Goal: Find contact information: Find contact information

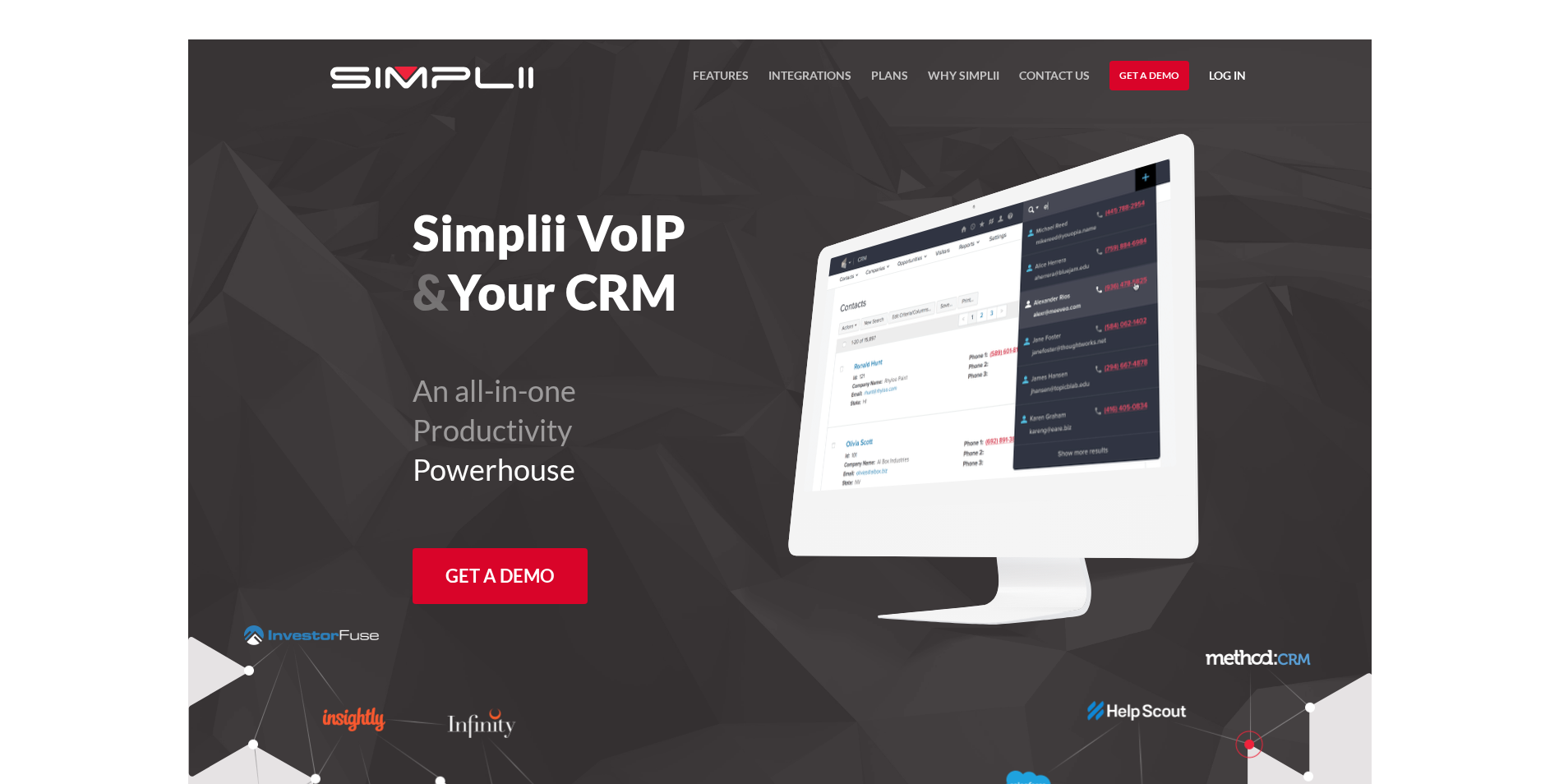
click at [1218, 40] on nav "FEATURES Integrations Products Plans Why Simplii Contact US Master Agreement Ge…" at bounding box center [970, 75] width 553 height 72
click at [1226, 32] on iframe at bounding box center [779, 20] width 1559 height 40
click at [1224, 76] on link "Log in" at bounding box center [1227, 78] width 37 height 24
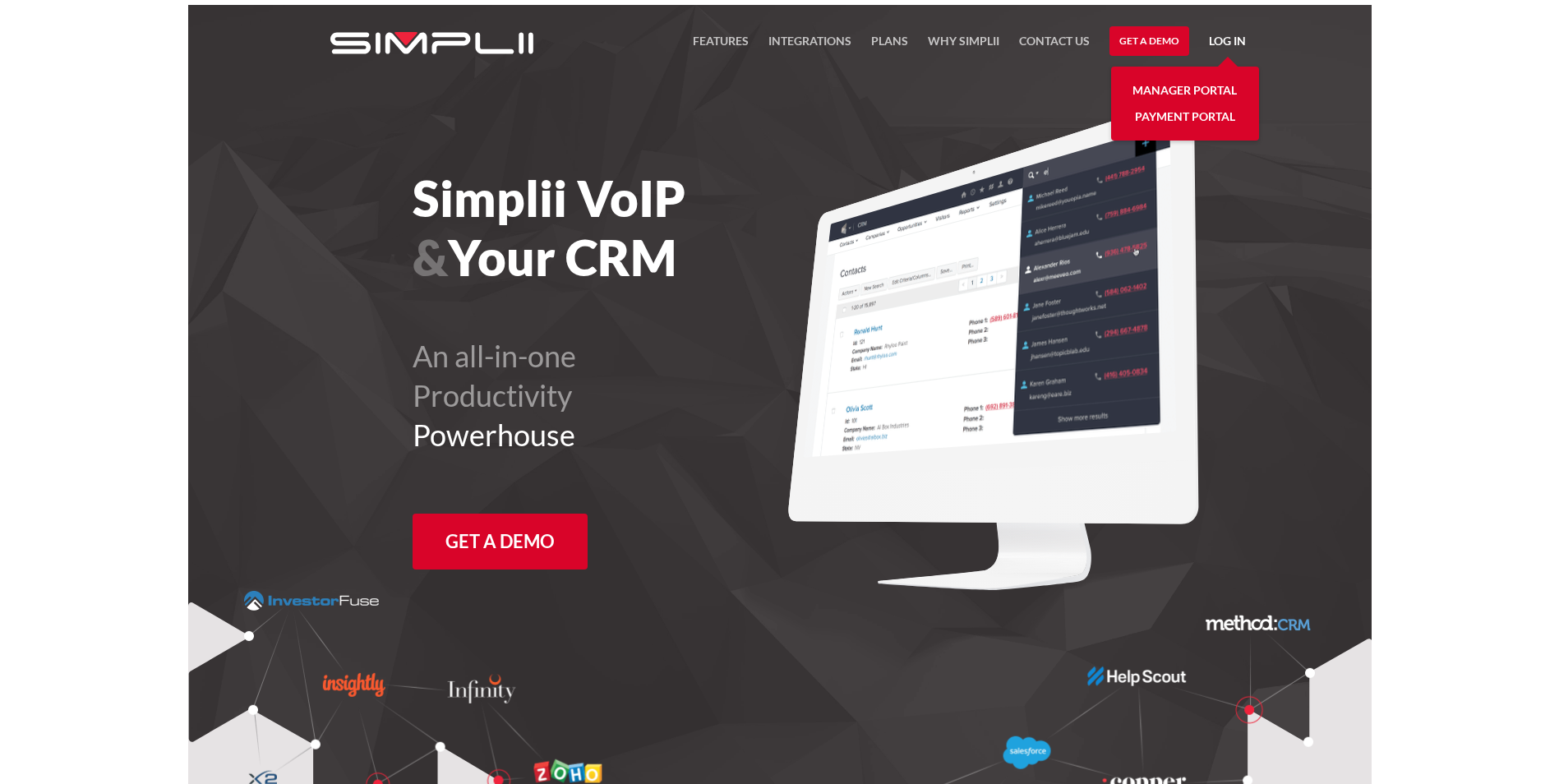
scroll to position [40, 0]
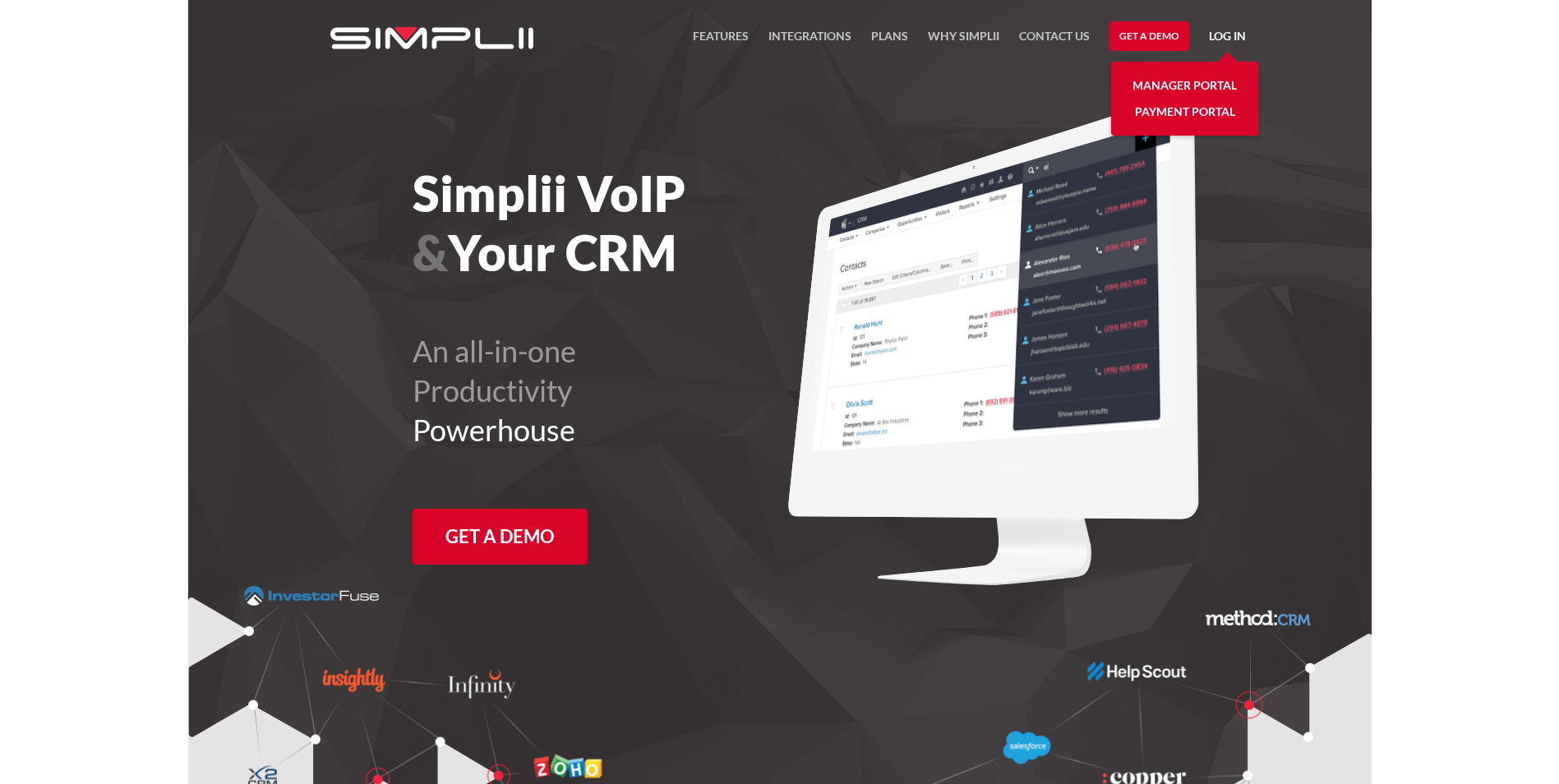
click at [1206, 78] on link "Manager Portal" at bounding box center [1185, 85] width 104 height 26
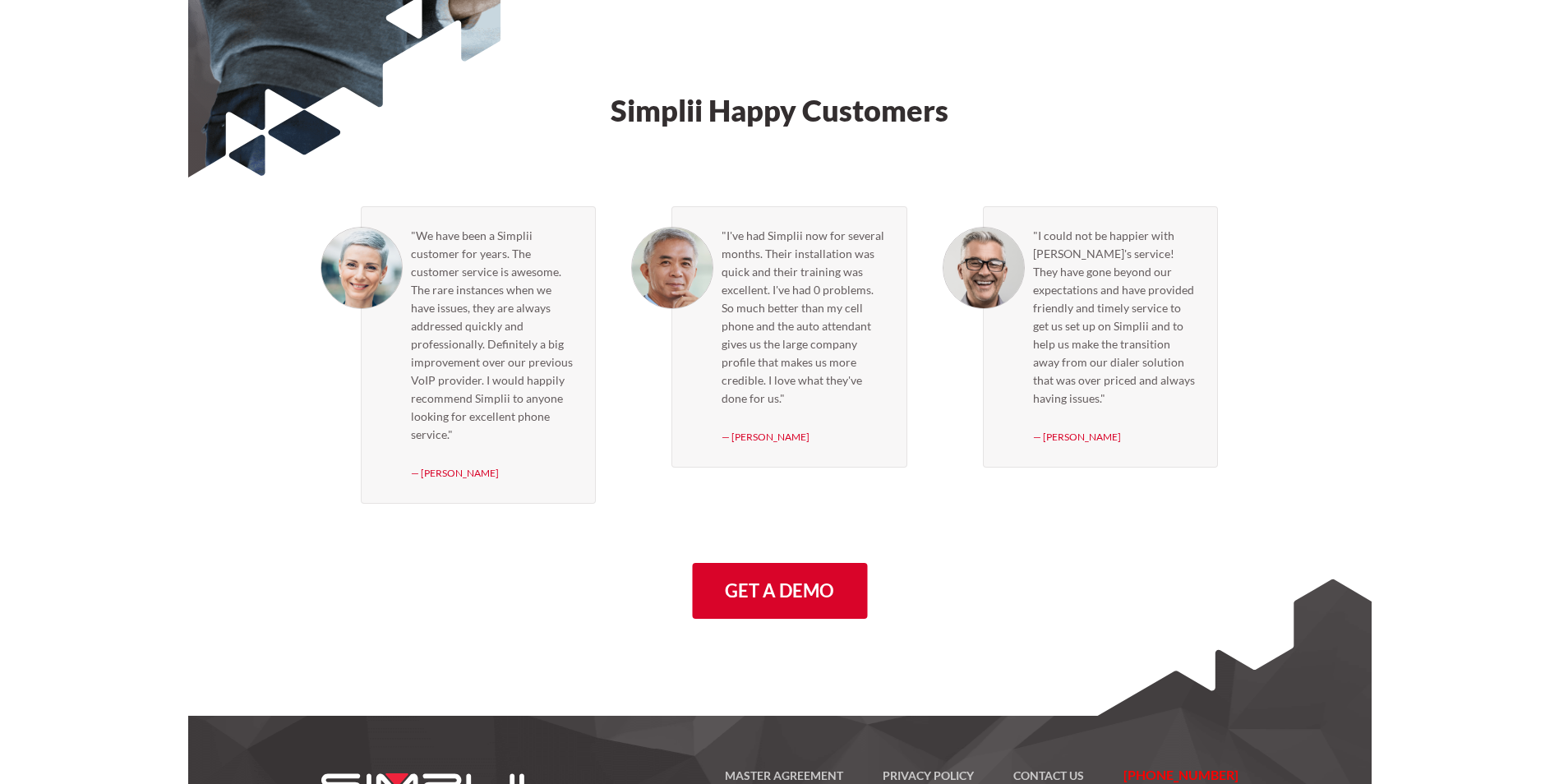
scroll to position [4698, 0]
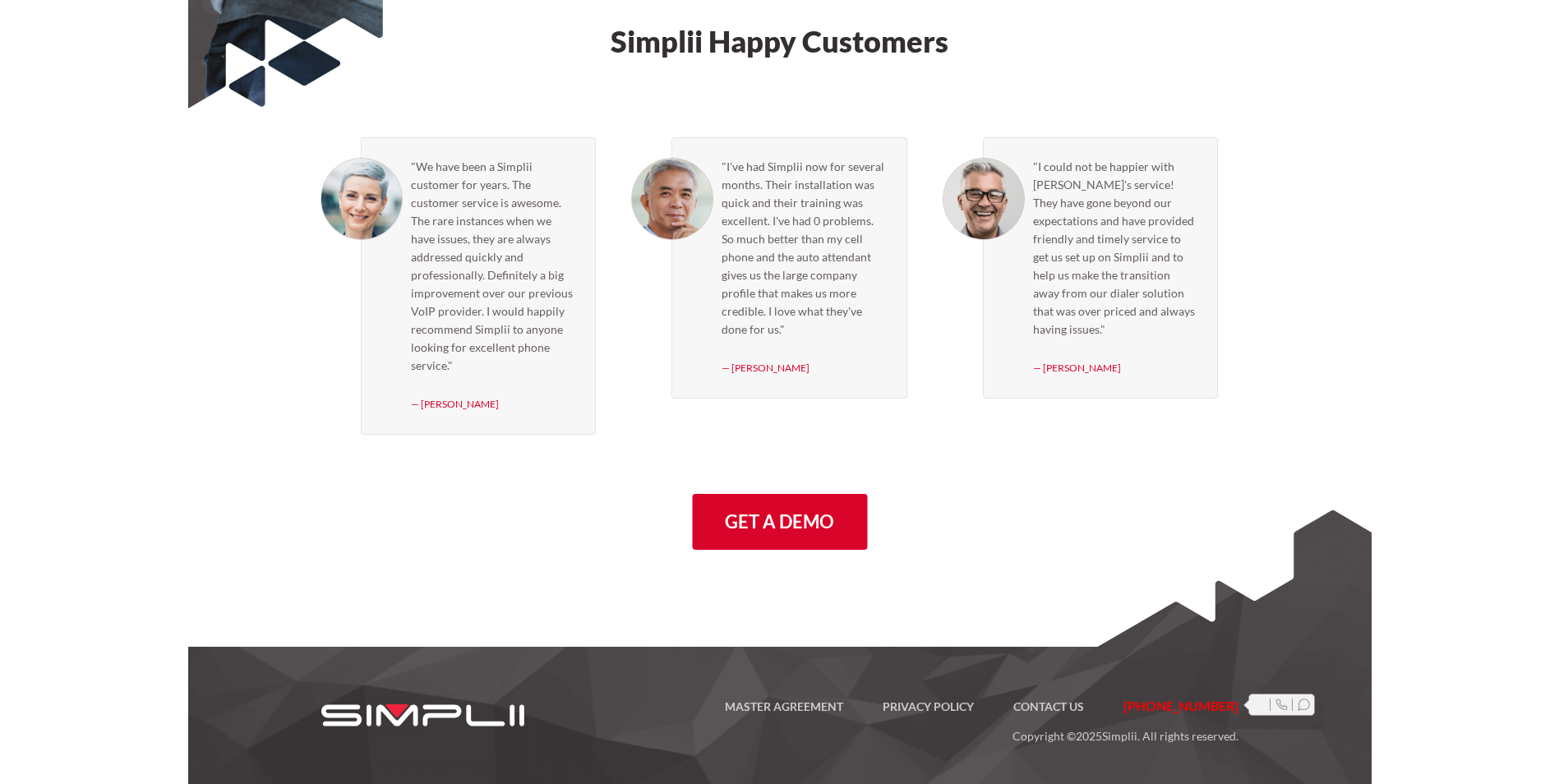
click at [1188, 705] on span "[PHONE_NUMBER]" at bounding box center [1180, 705] width 115 height 16
click at [1284, 699] on icon at bounding box center [1282, 704] width 12 height 12
